Goal: Information Seeking & Learning: Learn about a topic

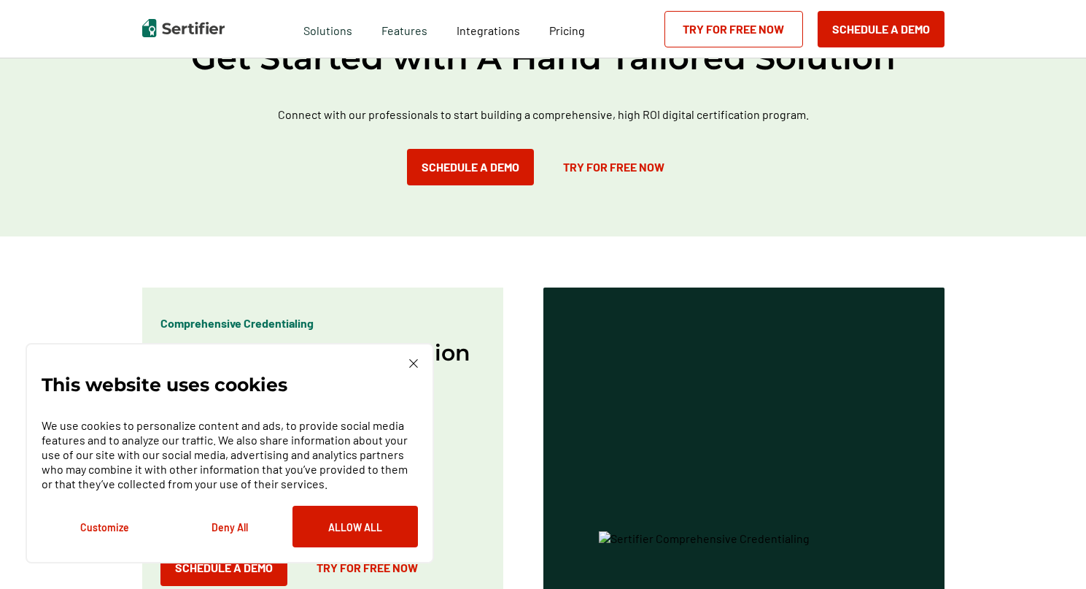
scroll to position [823, 0]
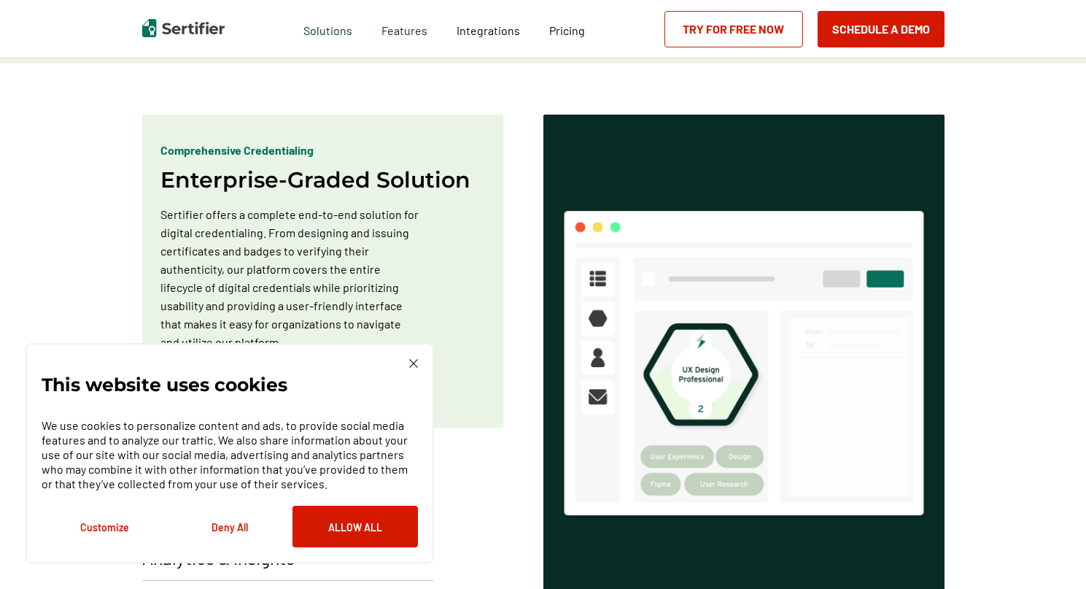
click at [407, 364] on div "This website uses cookies We use cookies to personalize content and ads, to pro…" at bounding box center [230, 453] width 376 height 188
click at [411, 364] on img at bounding box center [413, 363] width 9 height 9
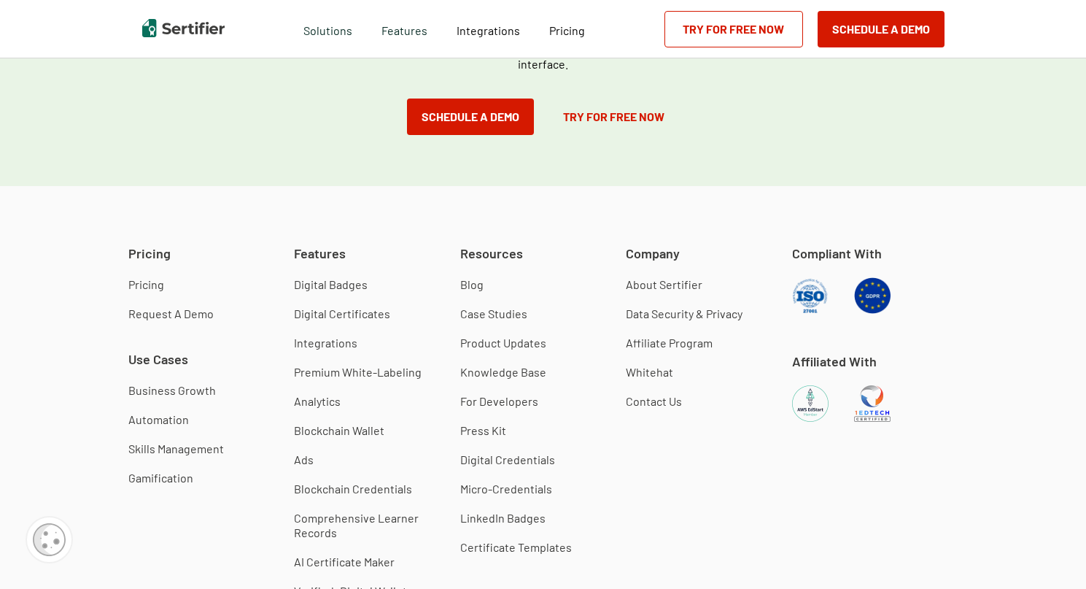
scroll to position [4079, 0]
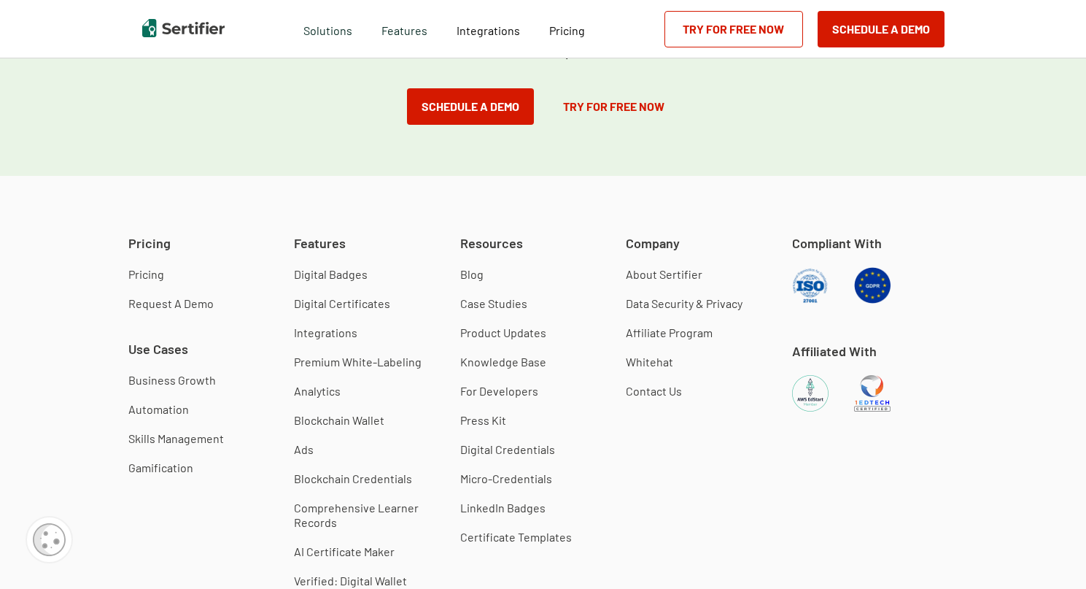
click at [657, 269] on link "About Sertifier" at bounding box center [664, 274] width 77 height 15
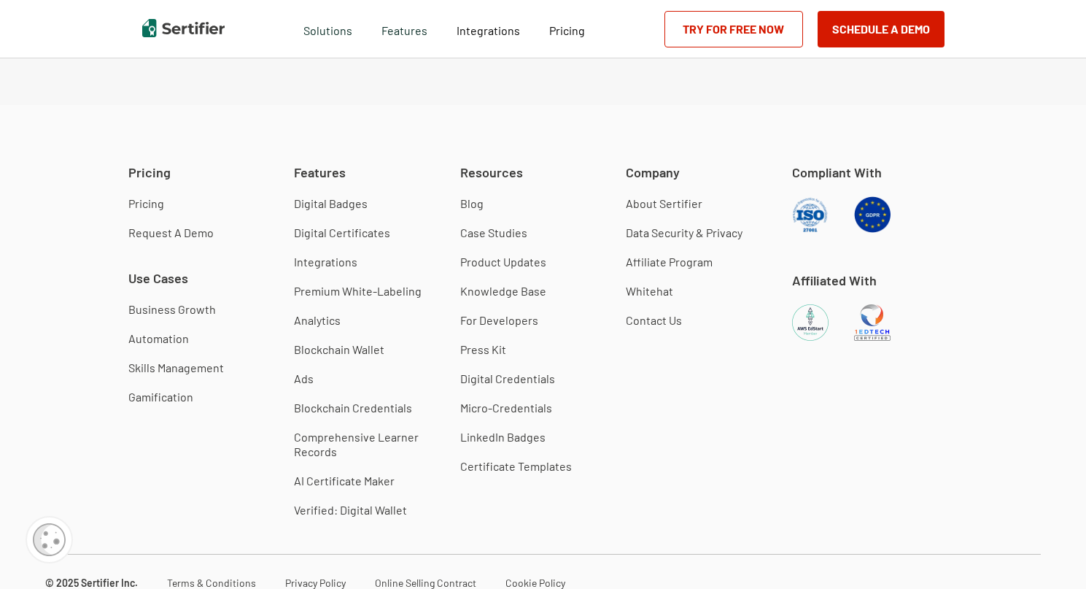
scroll to position [2652, 0]
